Goal: Task Accomplishment & Management: Use online tool/utility

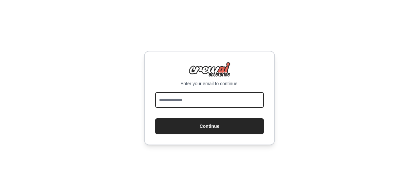
click at [215, 103] on input "email" at bounding box center [209, 100] width 109 height 16
type input "**********"
click at [155, 118] on button "Continue" at bounding box center [209, 126] width 109 height 16
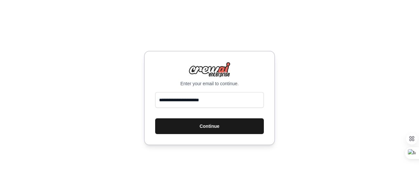
click at [211, 128] on button "Continue" at bounding box center [209, 126] width 109 height 16
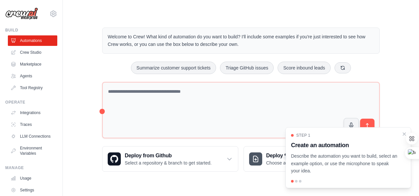
click at [400, 152] on div "Step 1 Create an automation Describe the automation you want to build, select a…" at bounding box center [348, 154] width 115 height 42
click at [405, 132] on icon "Close walkthrough" at bounding box center [404, 133] width 3 height 3
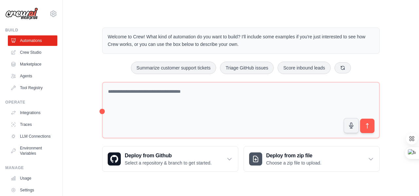
click at [367, 3] on main "Welcome to Crew! What kind of automation do you want to build? I'll include som…" at bounding box center [241, 94] width 356 height 188
